Goal: Task Accomplishment & Management: Manage account settings

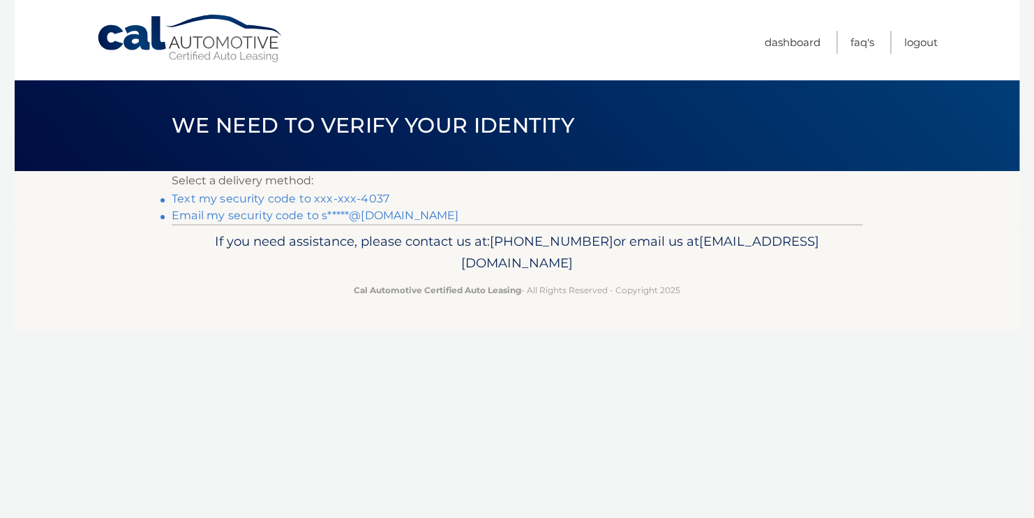
click at [316, 200] on link "Text my security code to xxx-xxx-4037" at bounding box center [281, 198] width 218 height 13
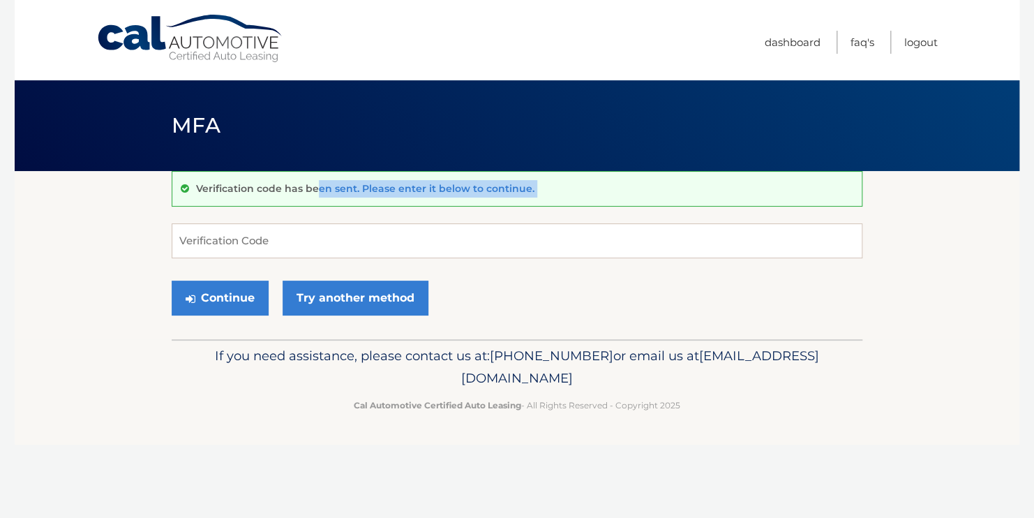
drag, startPoint x: 0, startPoint y: 0, endPoint x: 300, endPoint y: 241, distance: 384.8
click at [300, 241] on div "Verification code has been sent. Please enter it below to continue. Verificatio…" at bounding box center [517, 255] width 691 height 168
click at [300, 241] on input "Verification Code" at bounding box center [517, 240] width 691 height 35
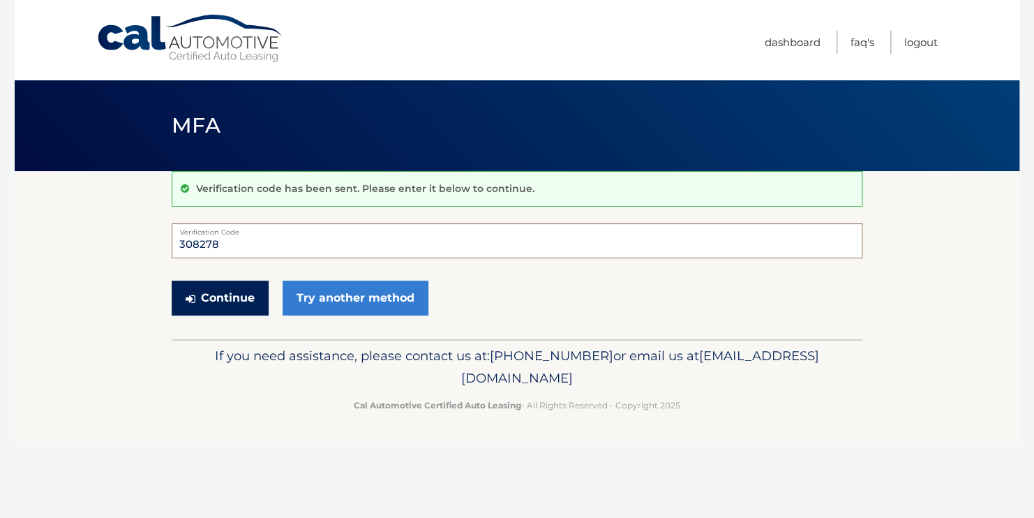
type input "308278"
click at [230, 295] on button "Continue" at bounding box center [220, 298] width 97 height 35
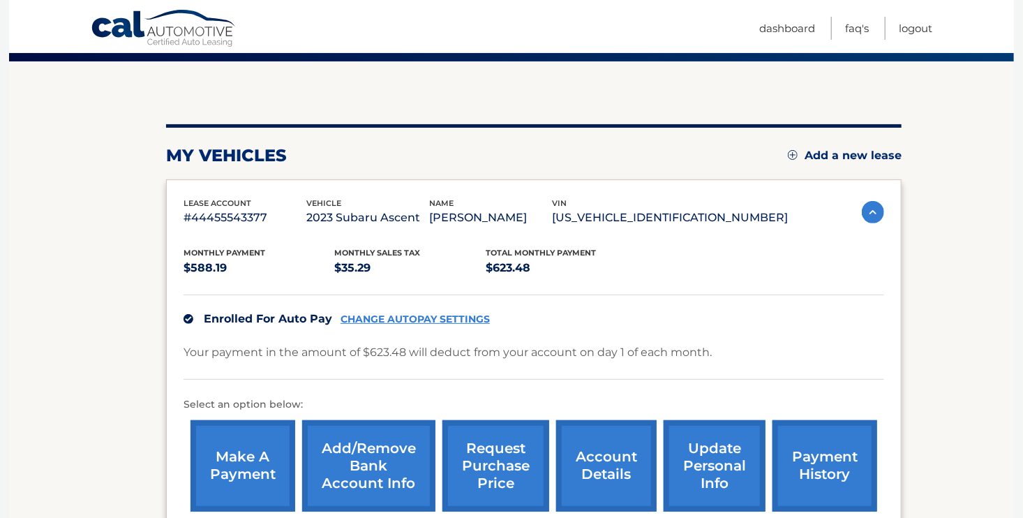
scroll to position [112, 0]
